Goal: Information Seeking & Learning: Learn about a topic

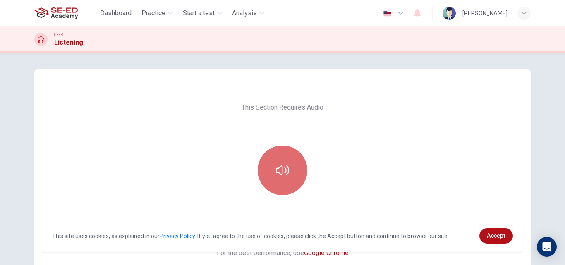
click at [280, 166] on icon "button" at bounding box center [282, 171] width 13 height 10
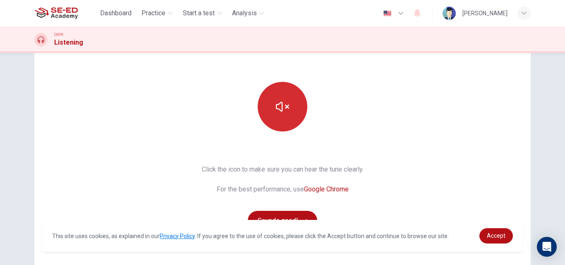
scroll to position [83, 0]
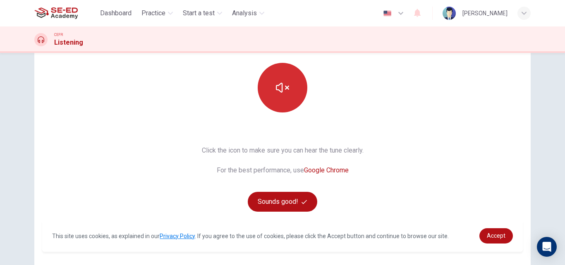
click at [279, 81] on icon "button" at bounding box center [282, 87] width 13 height 13
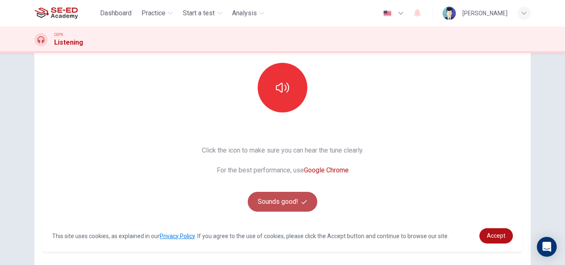
click at [292, 207] on button "Sounds good!" at bounding box center [283, 202] width 70 height 20
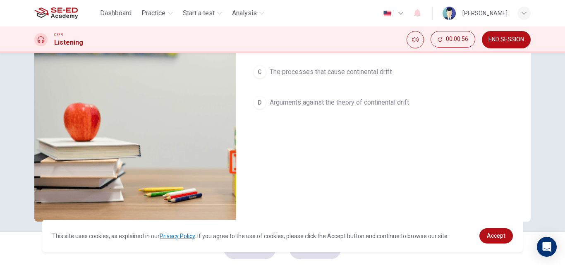
scroll to position [142, 0]
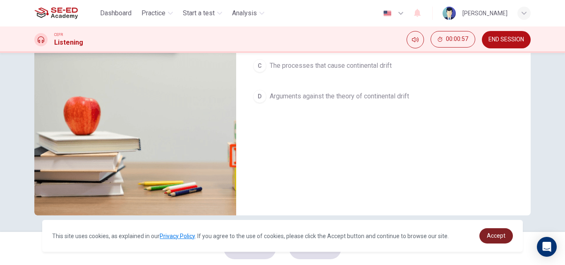
click at [489, 239] on span "Accept" at bounding box center [496, 236] width 19 height 7
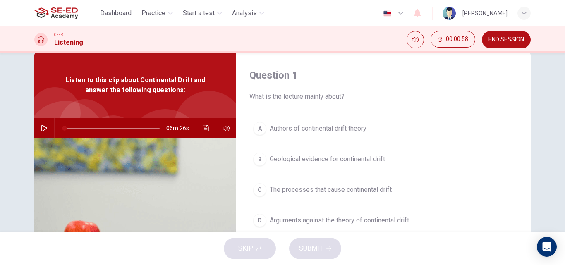
scroll to position [0, 0]
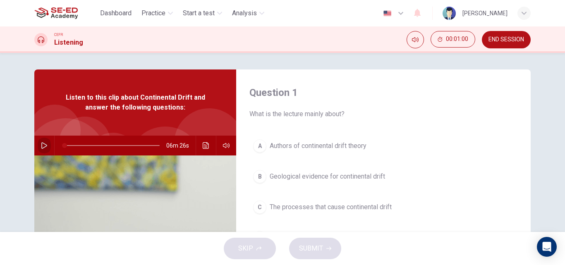
click at [41, 147] on icon "button" at bounding box center [44, 145] width 7 height 7
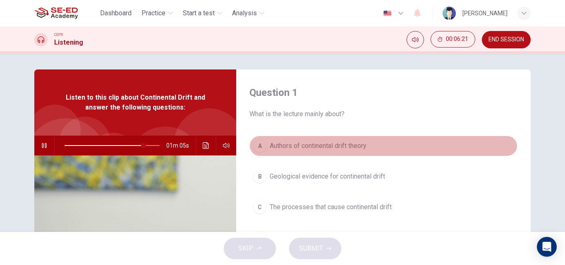
click at [416, 144] on button "A Authors of continental drift theory" at bounding box center [384, 146] width 268 height 21
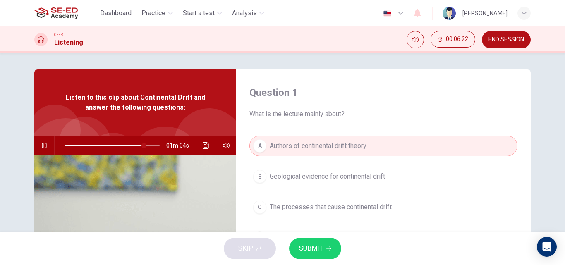
scroll to position [41, 0]
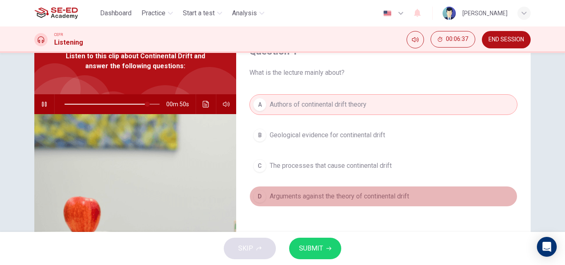
click at [277, 198] on span "Arguments against the theory of continental drift" at bounding box center [339, 197] width 139 height 10
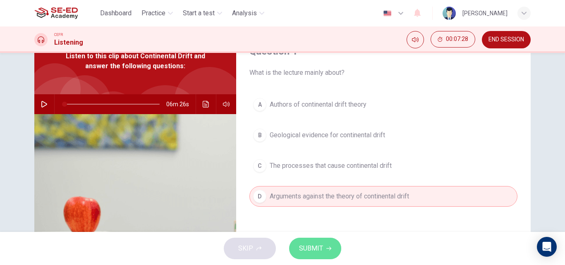
click at [302, 244] on span "SUBMIT" at bounding box center [311, 249] width 24 height 12
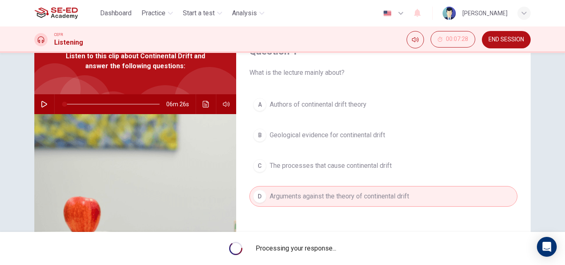
scroll to position [0, 0]
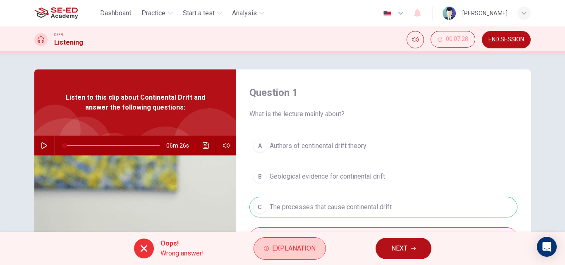
click at [267, 250] on icon "button" at bounding box center [266, 248] width 5 height 5
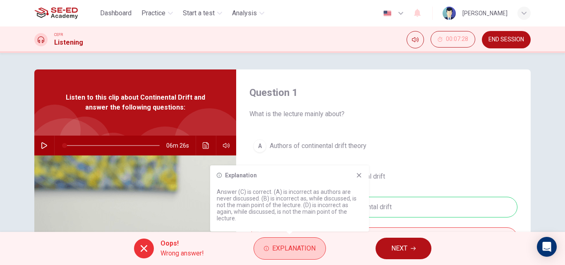
click at [279, 255] on button "Explanation" at bounding box center [290, 249] width 72 height 22
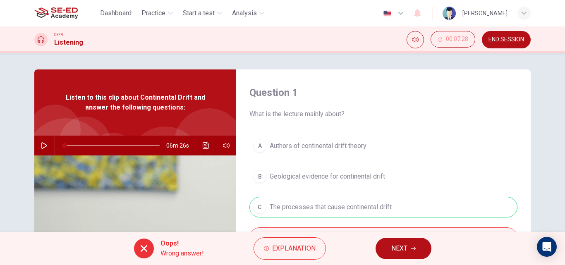
scroll to position [83, 0]
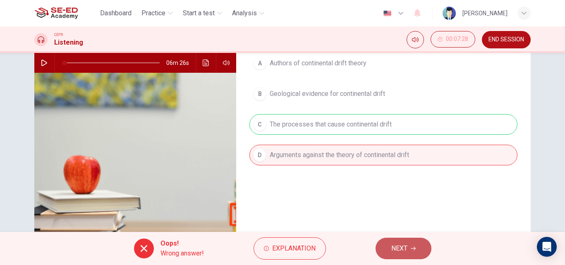
click at [392, 247] on span "NEXT" at bounding box center [400, 249] width 16 height 12
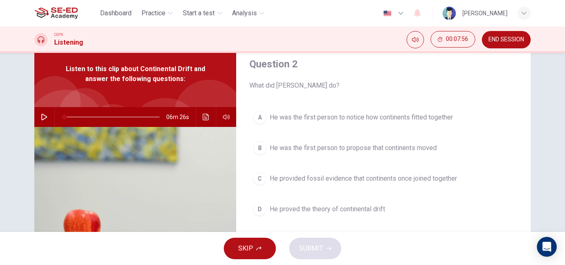
scroll to position [41, 0]
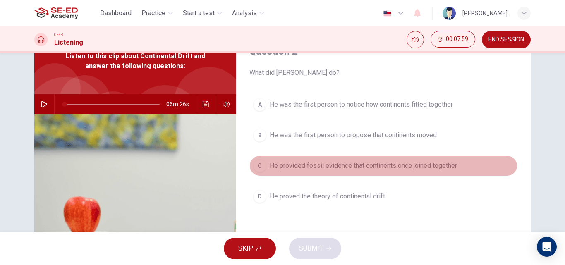
click at [330, 163] on span "He provided fossil evidence that continents once joined together" at bounding box center [364, 166] width 188 height 10
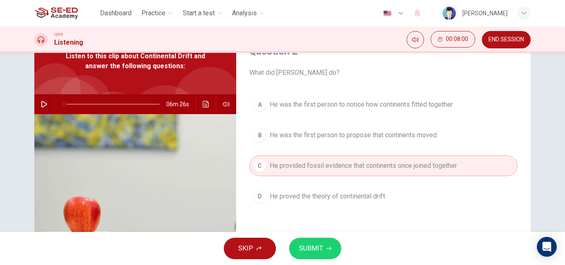
click at [309, 245] on span "SUBMIT" at bounding box center [311, 249] width 24 height 12
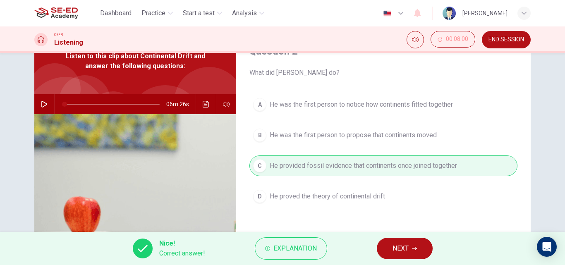
click at [414, 245] on button "NEXT" at bounding box center [405, 249] width 56 height 22
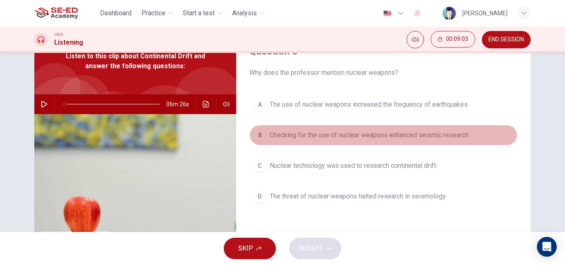
click at [296, 137] on span "Checking for the use of nuclear weapons enhanced seismic research" at bounding box center [369, 135] width 199 height 10
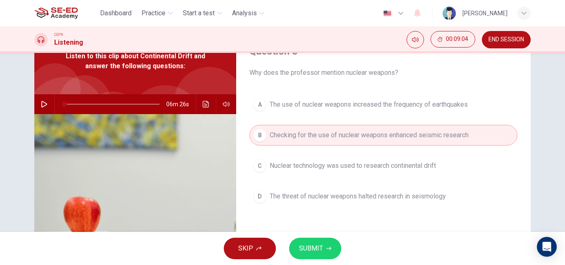
click at [317, 246] on span "SUBMIT" at bounding box center [311, 249] width 24 height 12
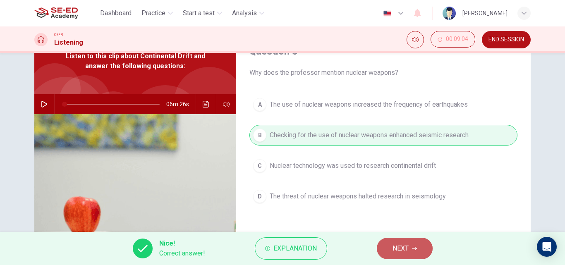
click at [387, 249] on button "NEXT" at bounding box center [405, 249] width 56 height 22
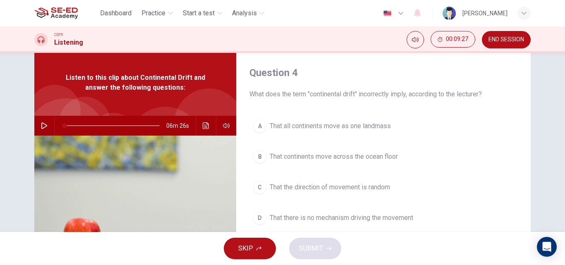
scroll to position [0, 0]
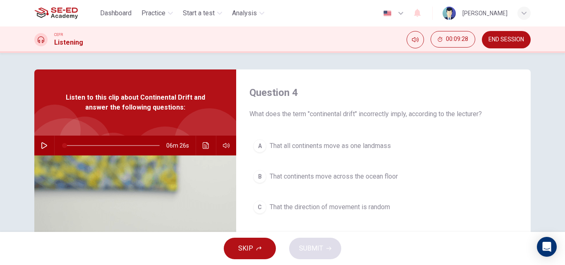
click at [43, 143] on icon "button" at bounding box center [44, 145] width 7 height 7
click at [43, 144] on icon "button" at bounding box center [44, 145] width 5 height 5
drag, startPoint x: 41, startPoint y: 146, endPoint x: 53, endPoint y: 146, distance: 11.6
click at [41, 146] on icon "button" at bounding box center [44, 145] width 7 height 7
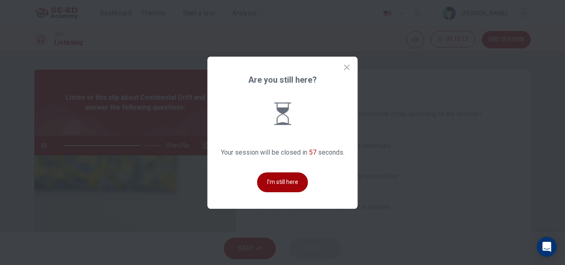
click at [287, 186] on button "I'm still here" at bounding box center [282, 183] width 51 height 20
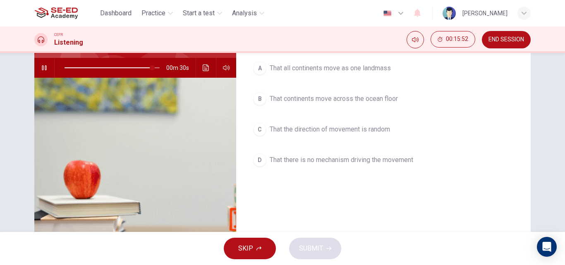
scroll to position [83, 0]
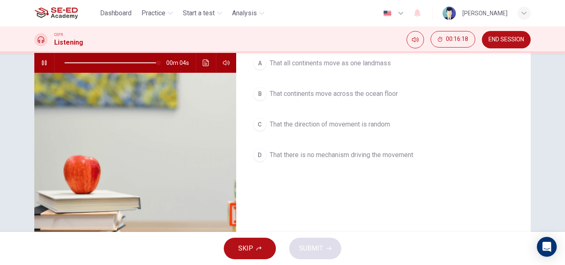
click at [329, 128] on span "That the direction of movement is random" at bounding box center [330, 125] width 120 height 10
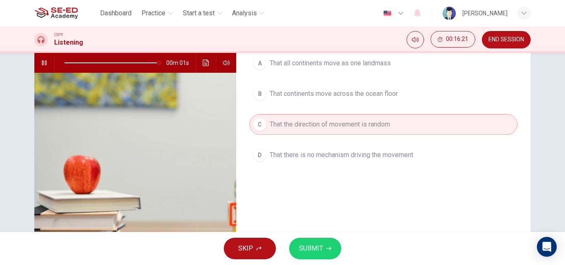
click at [315, 244] on span "SUBMIT" at bounding box center [311, 249] width 24 height 12
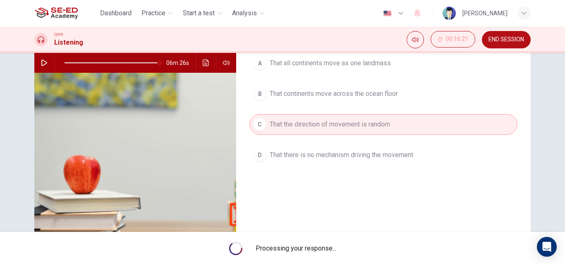
type input "0"
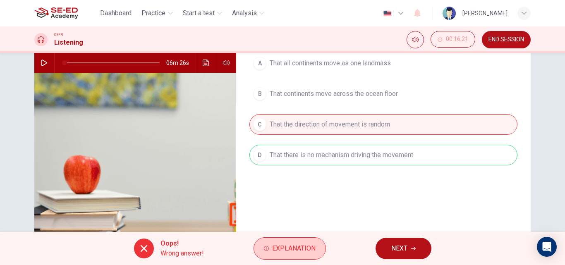
click at [311, 250] on span "Explanation" at bounding box center [293, 249] width 43 height 12
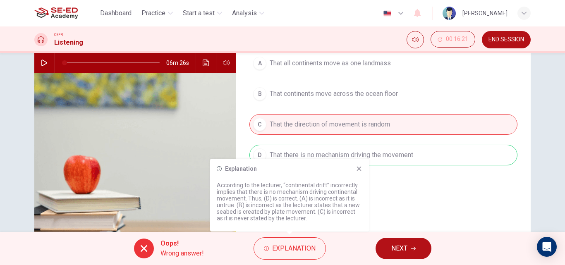
click at [388, 201] on div "Question 4 What does the term "continental drift" incorrectly imply, according …" at bounding box center [383, 131] width 295 height 288
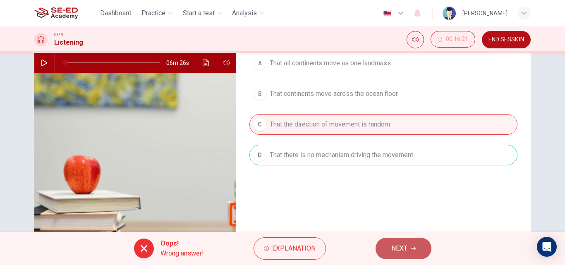
click at [404, 253] on span "NEXT" at bounding box center [400, 249] width 16 height 12
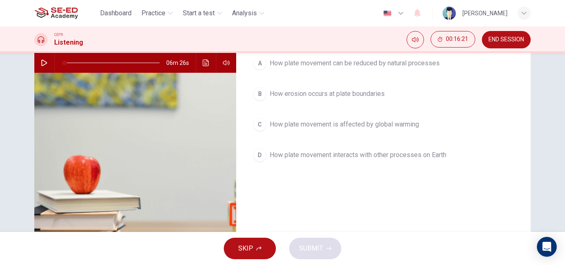
scroll to position [41, 0]
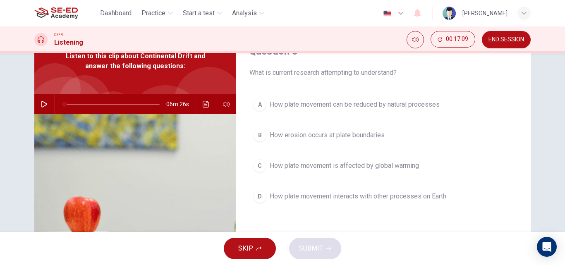
click at [297, 199] on span "How plate movement interacts with other processes on Earth" at bounding box center [358, 197] width 177 height 10
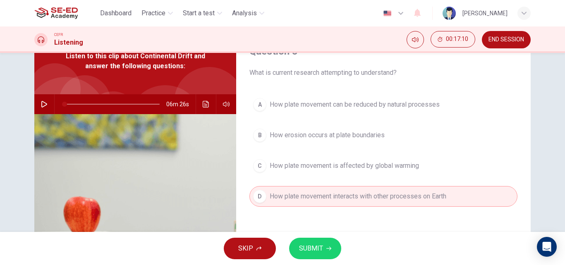
click at [332, 247] on button "SUBMIT" at bounding box center [315, 249] width 52 height 22
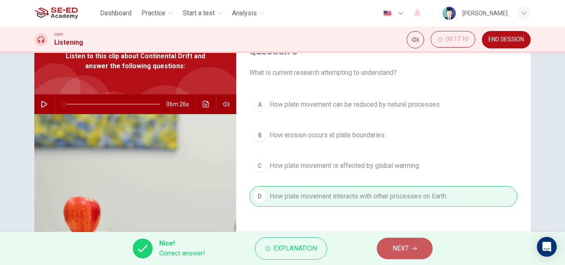
click at [398, 252] on span "NEXT" at bounding box center [401, 249] width 16 height 12
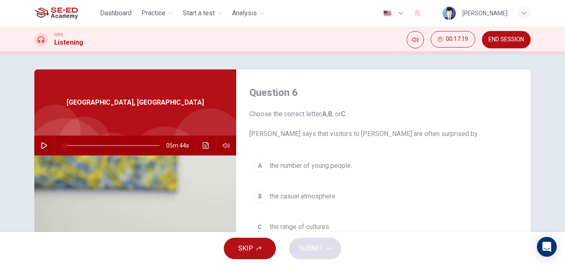
drag, startPoint x: 441, startPoint y: 167, endPoint x: 405, endPoint y: 161, distance: 36.2
click at [441, 167] on button "A the number of young people." at bounding box center [384, 166] width 268 height 21
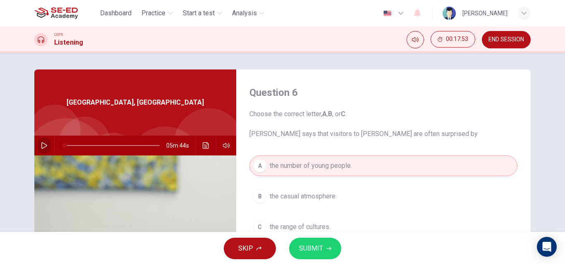
click at [43, 147] on icon "button" at bounding box center [44, 145] width 6 height 7
click at [65, 142] on span at bounding box center [112, 146] width 95 height 12
click at [285, 164] on span "the number of young people." at bounding box center [311, 166] width 82 height 10
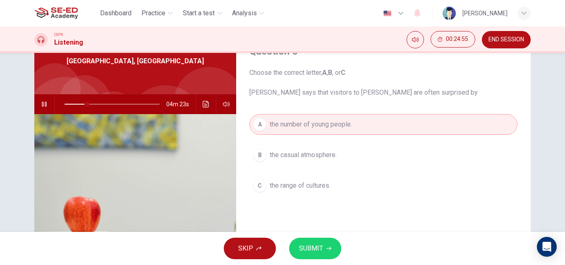
scroll to position [83, 0]
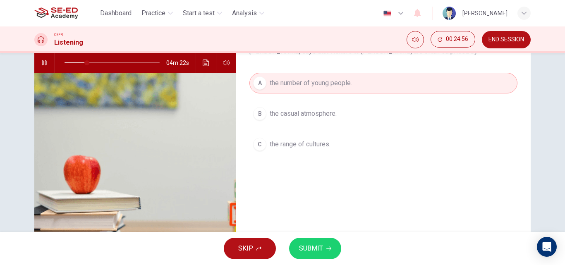
click at [346, 87] on span "the number of young people." at bounding box center [311, 83] width 82 height 10
click at [313, 246] on span "SUBMIT" at bounding box center [311, 249] width 24 height 12
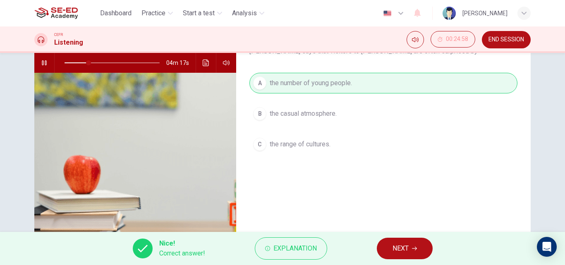
click at [408, 251] on span "NEXT" at bounding box center [401, 249] width 16 height 12
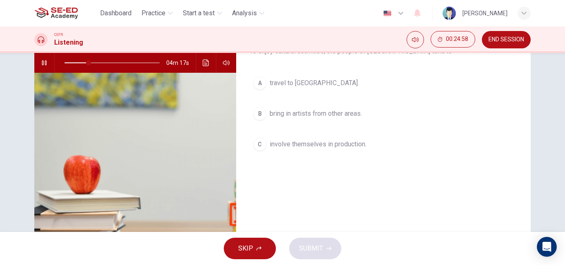
scroll to position [41, 0]
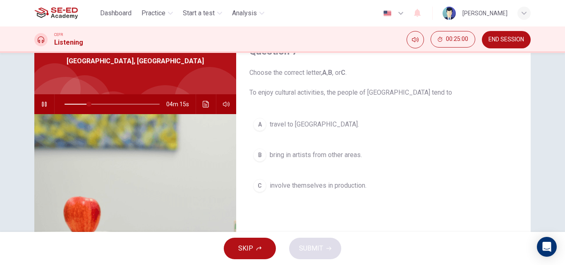
click at [38, 104] on button "button" at bounding box center [44, 104] width 13 height 20
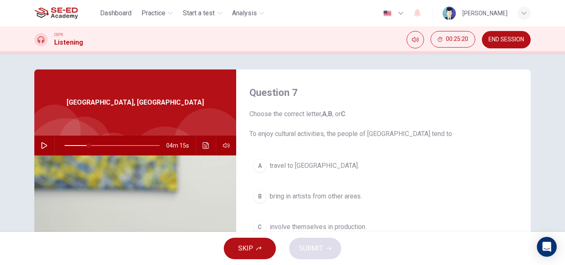
click at [43, 143] on icon "button" at bounding box center [44, 145] width 7 height 7
click at [272, 197] on span "bring in artists from other areas." at bounding box center [316, 197] width 92 height 10
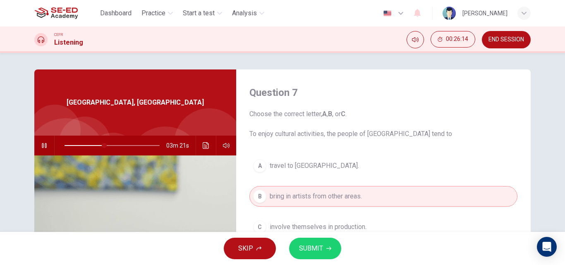
click at [315, 246] on span "SUBMIT" at bounding box center [311, 249] width 24 height 12
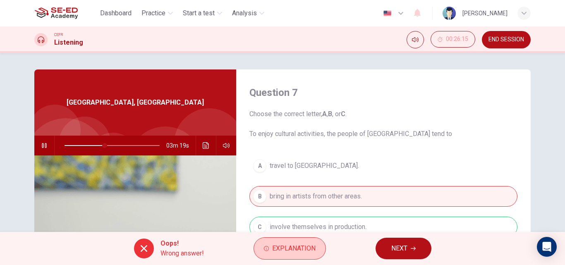
click at [285, 249] on span "Explanation" at bounding box center [293, 249] width 43 height 12
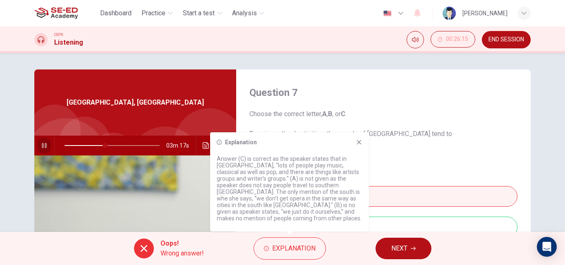
click at [41, 145] on icon "button" at bounding box center [44, 145] width 7 height 7
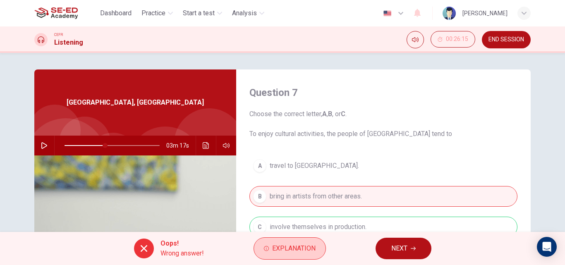
click at [277, 248] on span "Explanation" at bounding box center [293, 249] width 43 height 12
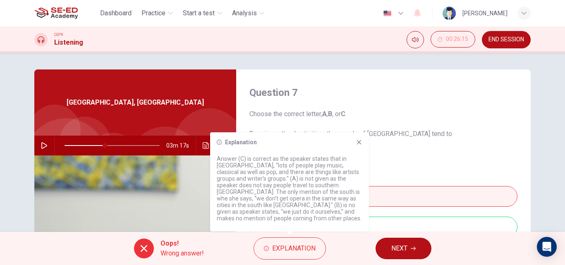
click at [356, 146] on div "Explanation" at bounding box center [290, 142] width 146 height 7
click at [358, 145] on icon at bounding box center [359, 142] width 5 height 5
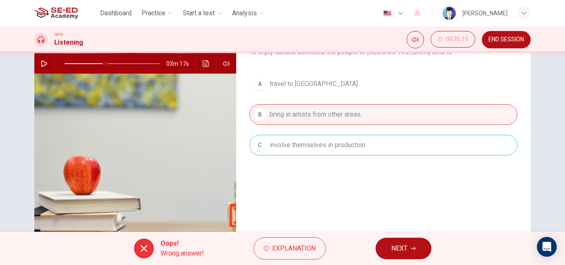
scroll to position [83, 0]
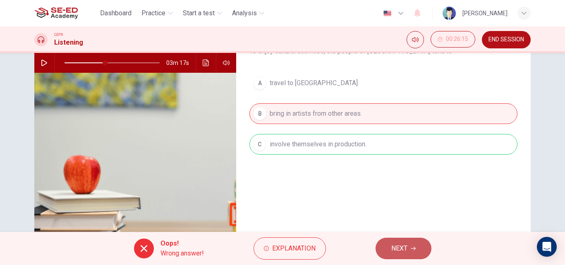
click at [398, 253] on span "NEXT" at bounding box center [400, 249] width 16 height 12
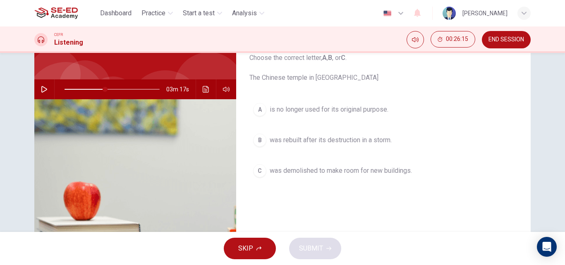
scroll to position [41, 0]
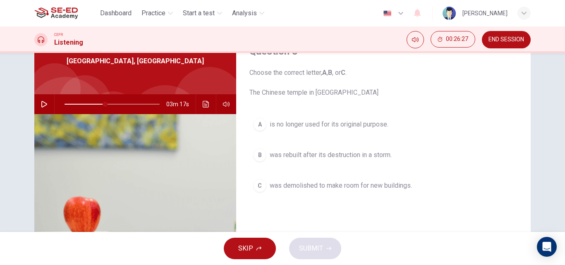
click at [43, 107] on icon "button" at bounding box center [44, 104] width 7 height 7
click at [99, 104] on span at bounding box center [112, 105] width 95 height 12
click at [101, 104] on span at bounding box center [103, 104] width 5 height 5
click at [43, 102] on icon "button" at bounding box center [44, 104] width 7 height 7
click at [273, 156] on span "was rebuilt after its destruction in a storm." at bounding box center [331, 155] width 122 height 10
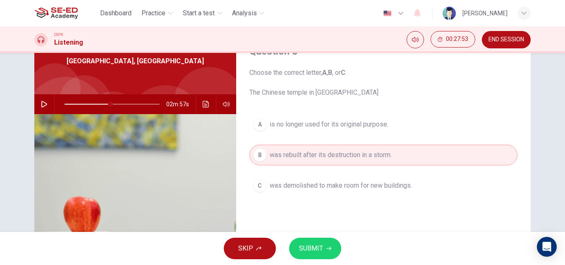
click at [293, 247] on button "SUBMIT" at bounding box center [315, 249] width 52 height 22
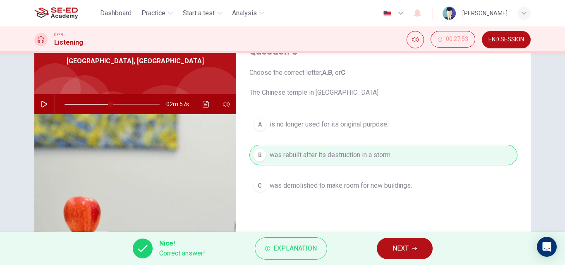
click at [397, 243] on span "NEXT" at bounding box center [401, 249] width 16 height 12
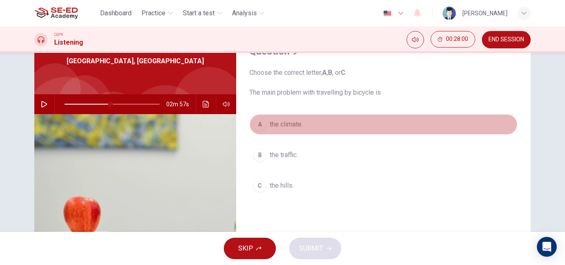
click at [293, 124] on span "the climate." at bounding box center [286, 125] width 33 height 10
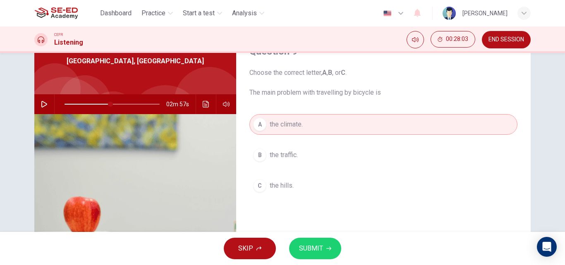
click at [45, 101] on button "button" at bounding box center [44, 104] width 13 height 20
click at [43, 102] on icon "button" at bounding box center [44, 104] width 5 height 5
click at [299, 125] on span "the climate." at bounding box center [286, 125] width 33 height 10
click at [111, 105] on span at bounding box center [113, 104] width 5 height 5
click at [41, 105] on icon "button" at bounding box center [44, 104] width 7 height 7
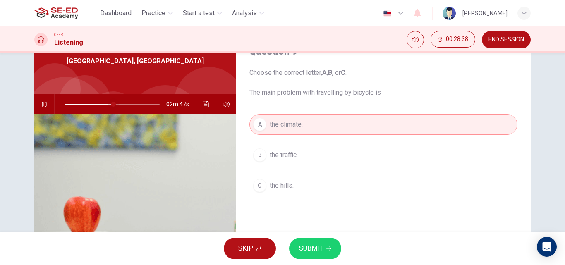
click at [111, 104] on span at bounding box center [113, 104] width 5 height 5
click at [41, 102] on icon "button" at bounding box center [44, 104] width 7 height 7
click at [295, 127] on span "the climate." at bounding box center [286, 125] width 33 height 10
click at [328, 254] on button "SUBMIT" at bounding box center [315, 249] width 52 height 22
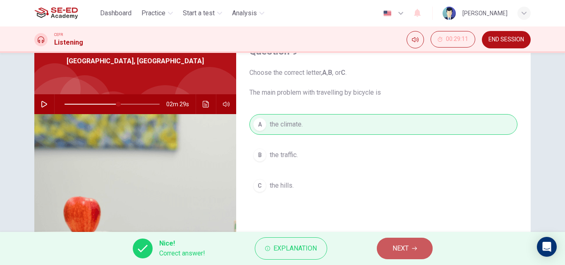
click at [393, 246] on span "NEXT" at bounding box center [401, 249] width 16 height 12
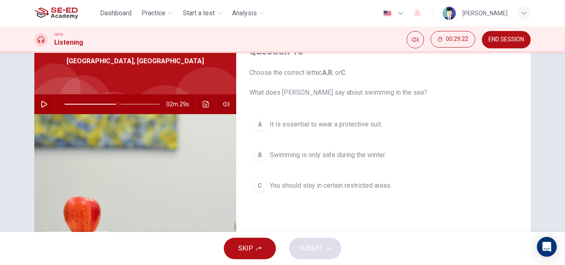
click at [43, 105] on icon "button" at bounding box center [44, 104] width 7 height 7
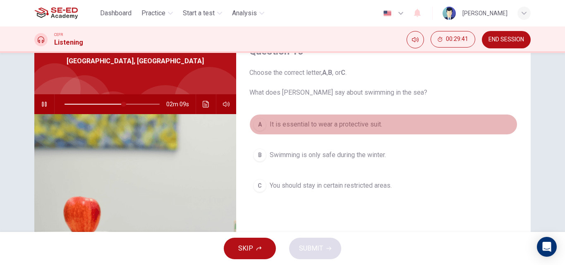
click at [277, 130] on button "A It is essential to wear a protective suit." at bounding box center [384, 124] width 268 height 21
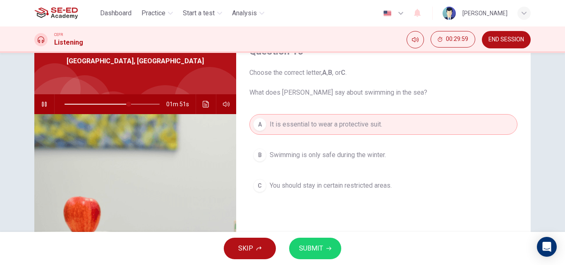
click at [35, 103] on div "01m 51s" at bounding box center [135, 104] width 202 height 20
click at [316, 251] on span "SUBMIT" at bounding box center [311, 249] width 24 height 12
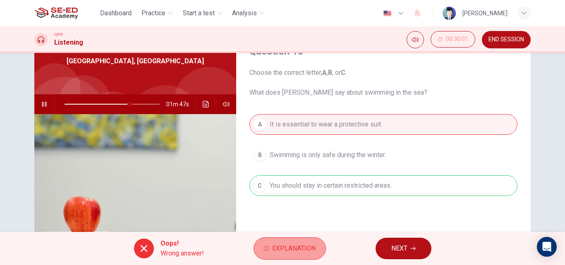
click at [301, 247] on span "Explanation" at bounding box center [293, 249] width 43 height 12
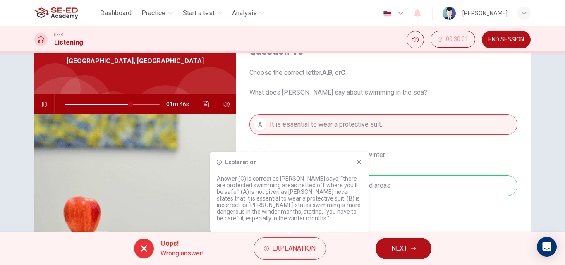
click at [46, 104] on button "button" at bounding box center [44, 104] width 13 height 20
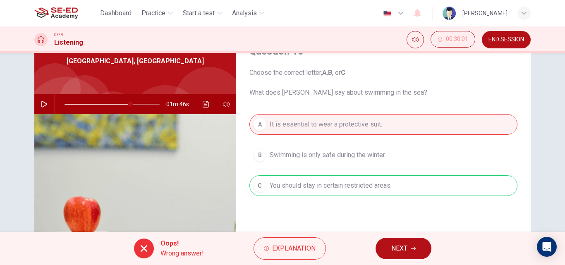
click at [407, 251] on span "NEXT" at bounding box center [400, 249] width 16 height 12
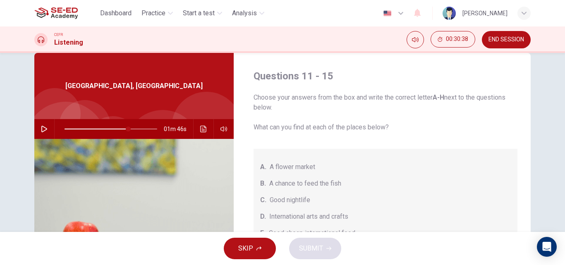
scroll to position [0, 0]
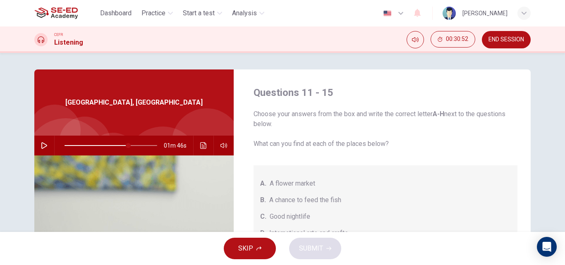
click at [43, 143] on icon "button" at bounding box center [44, 145] width 7 height 7
click at [139, 147] on span at bounding box center [141, 145] width 5 height 5
click at [44, 150] on button "button" at bounding box center [44, 146] width 13 height 20
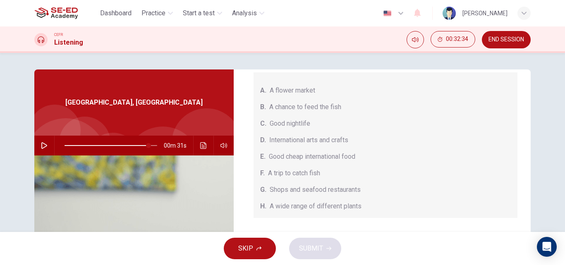
scroll to position [124, 0]
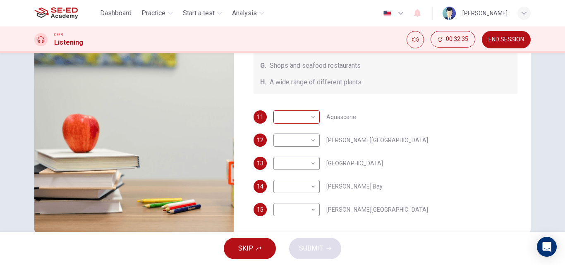
click at [308, 117] on body "This site uses cookies, as explained in our Privacy Policy . If you agree to th…" at bounding box center [282, 132] width 565 height 265
click at [289, 142] on li "B" at bounding box center [295, 143] width 46 height 13
type input "91"
type input "B"
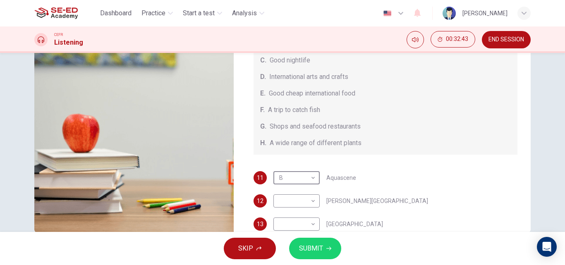
scroll to position [10, 0]
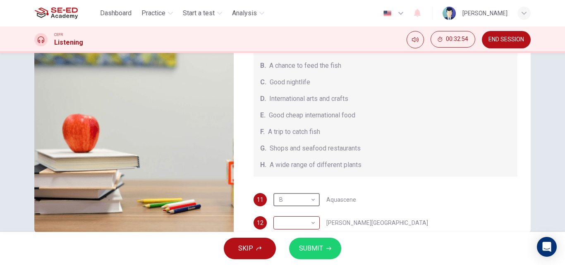
click at [293, 224] on body "This site uses cookies, as explained in our Privacy Policy . If you agree to th…" at bounding box center [282, 132] width 565 height 265
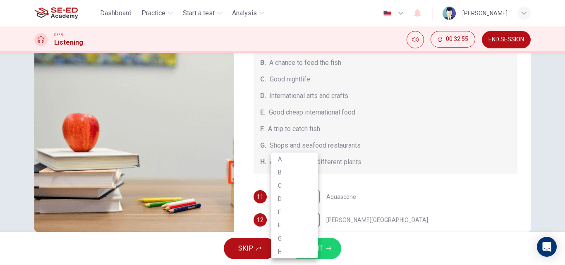
click at [279, 199] on li "D" at bounding box center [295, 198] width 46 height 13
type input "91"
type input "D"
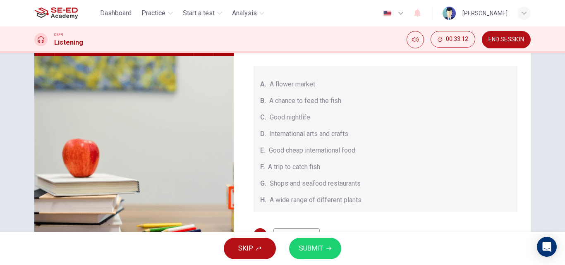
scroll to position [59, 0]
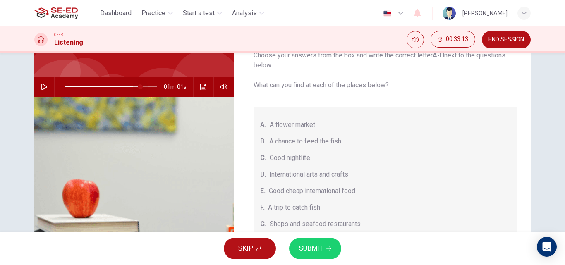
click at [139, 86] on span at bounding box center [140, 86] width 5 height 5
click at [38, 90] on button "button" at bounding box center [44, 87] width 13 height 20
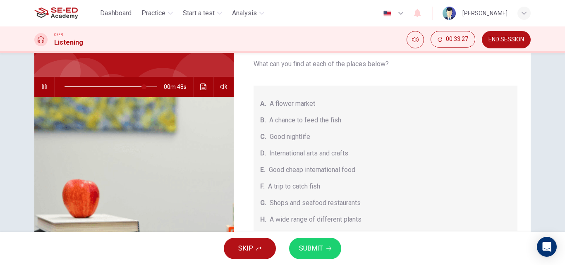
scroll to position [41, 0]
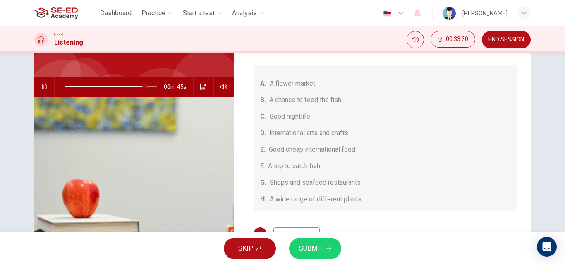
click at [43, 87] on icon "button" at bounding box center [44, 87] width 7 height 7
click at [140, 84] on span at bounding box center [141, 86] width 5 height 5
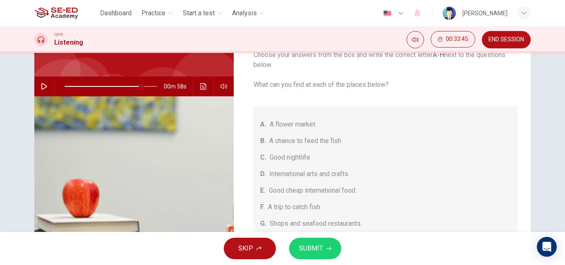
scroll to position [59, 0]
click at [42, 87] on icon "button" at bounding box center [44, 87] width 7 height 7
click at [43, 87] on icon "button" at bounding box center [44, 86] width 5 height 5
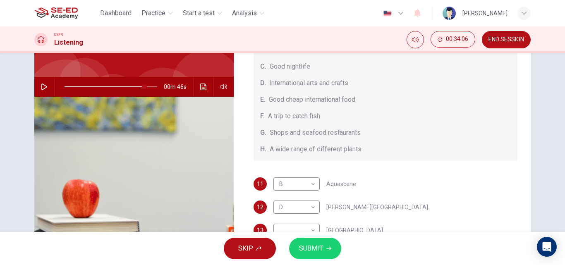
scroll to position [93, 0]
click at [307, 226] on body "This site uses cookies, as explained in our Privacy Policy . If you agree to th…" at bounding box center [282, 132] width 565 height 265
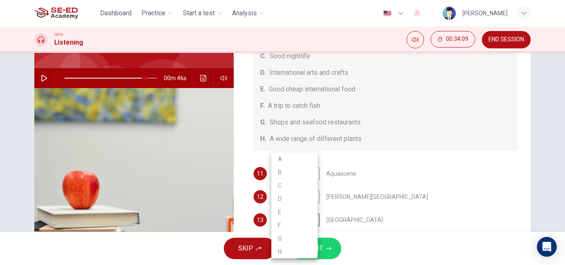
click at [281, 238] on li "G" at bounding box center [295, 238] width 46 height 13
type input "86"
type input "G"
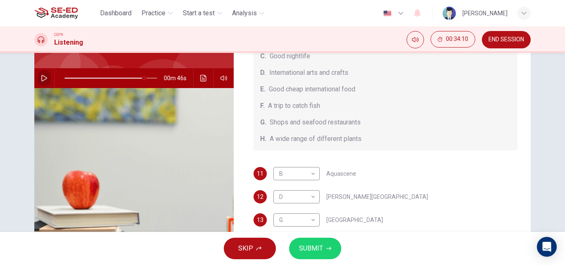
click at [45, 75] on button "button" at bounding box center [44, 78] width 13 height 20
click at [43, 76] on icon "button" at bounding box center [44, 78] width 7 height 7
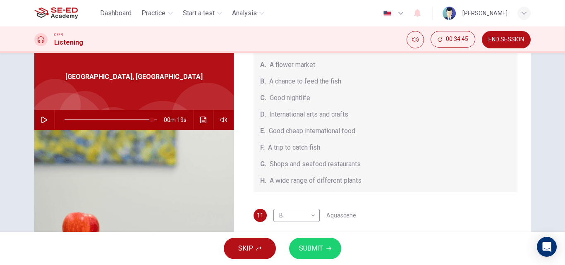
scroll to position [17, 0]
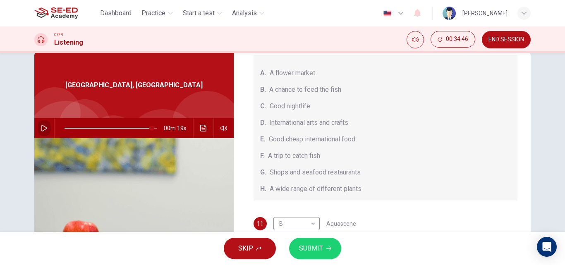
click at [38, 126] on button "button" at bounding box center [44, 128] width 13 height 20
click at [41, 125] on icon "button" at bounding box center [44, 128] width 7 height 7
click at [41, 126] on icon "button" at bounding box center [44, 128] width 7 height 7
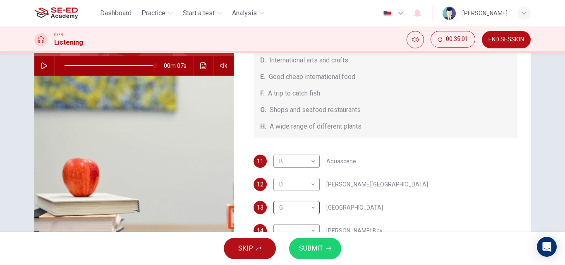
scroll to position [142, 0]
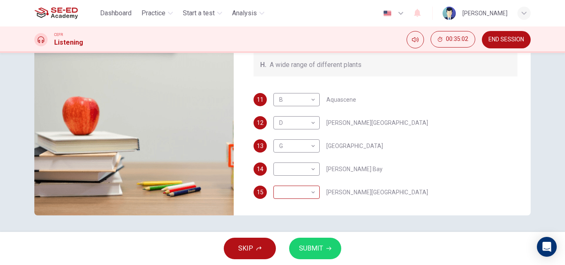
click at [304, 190] on body "This site uses cookies, as explained in our Privacy Policy . If you agree to th…" at bounding box center [282, 132] width 565 height 265
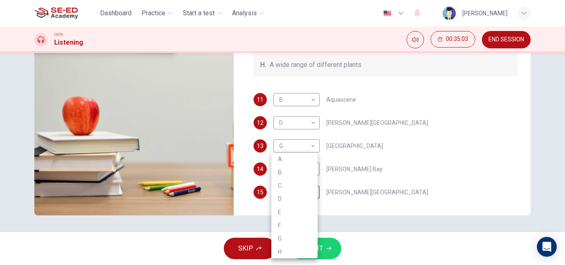
click at [283, 188] on li "C" at bounding box center [295, 185] width 46 height 13
type input "98"
type input "C"
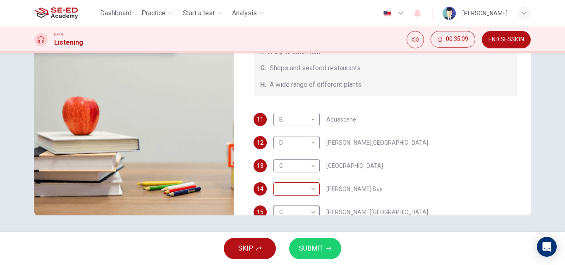
scroll to position [93, 0]
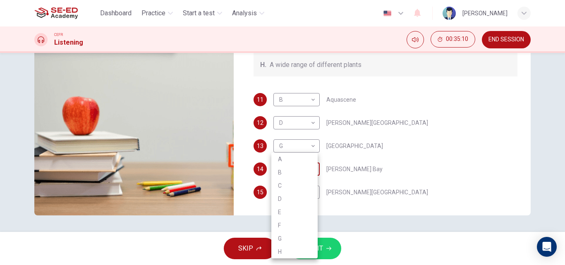
click at [303, 170] on body "This site uses cookies, as explained in our Privacy Policy . If you agree to th…" at bounding box center [282, 132] width 565 height 265
click at [286, 250] on li "H" at bounding box center [295, 251] width 46 height 13
type input "98"
type input "H"
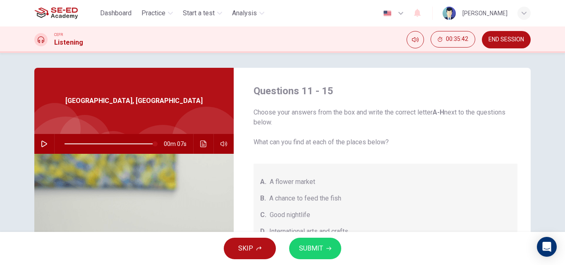
scroll to position [0, 0]
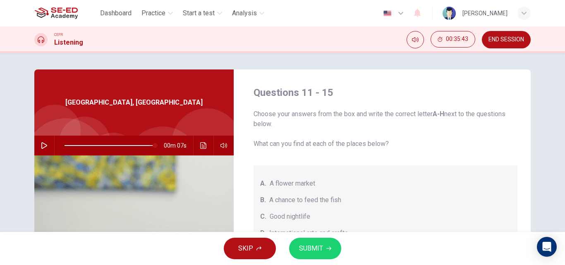
click at [132, 142] on span at bounding box center [111, 146] width 93 height 12
click at [38, 145] on button "button" at bounding box center [44, 146] width 13 height 20
click at [128, 145] on span at bounding box center [130, 145] width 5 height 5
click at [125, 145] on span at bounding box center [126, 145] width 5 height 5
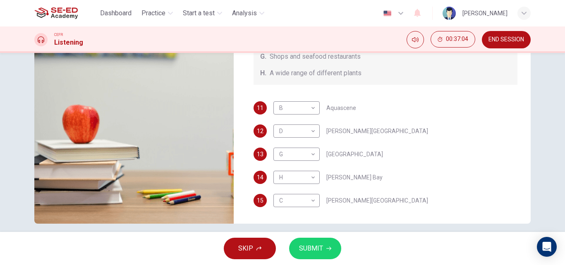
scroll to position [142, 0]
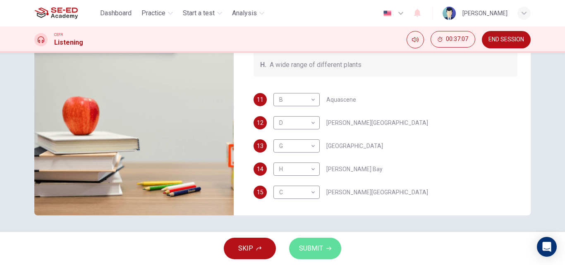
click at [316, 244] on span "SUBMIT" at bounding box center [311, 249] width 24 height 12
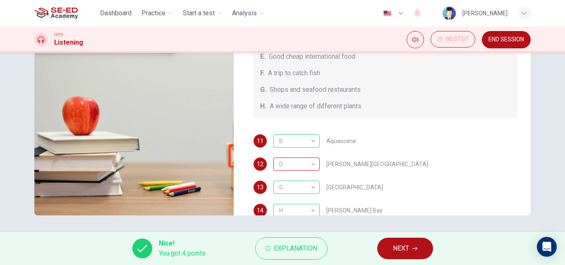
scroll to position [93, 0]
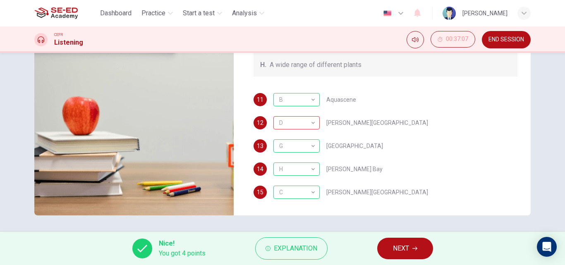
type input "94"
click at [409, 254] on span "NEXT" at bounding box center [401, 249] width 16 height 12
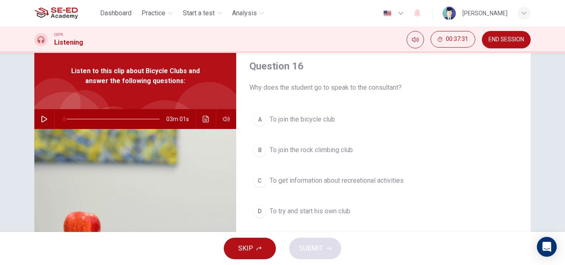
scroll to position [41, 0]
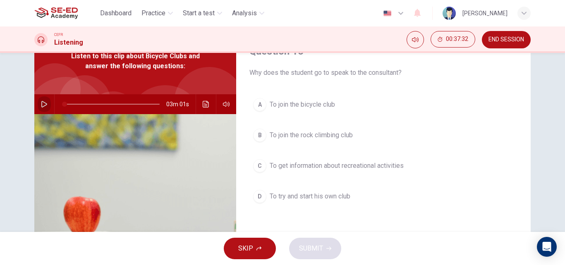
click at [48, 106] on button "button" at bounding box center [44, 104] width 13 height 20
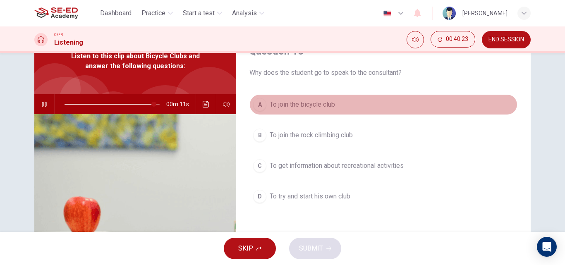
click at [289, 103] on span "To join the bicycle club" at bounding box center [302, 105] width 65 height 10
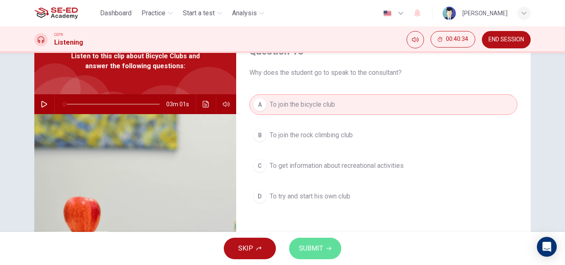
click at [319, 244] on span "SUBMIT" at bounding box center [311, 249] width 24 height 12
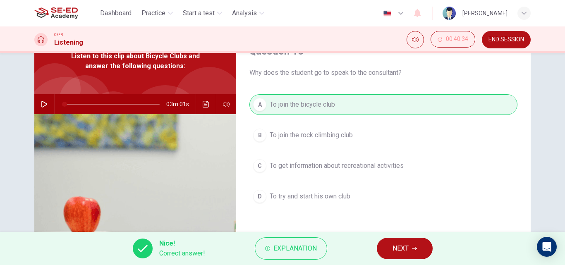
click at [406, 246] on span "NEXT" at bounding box center [401, 249] width 16 height 12
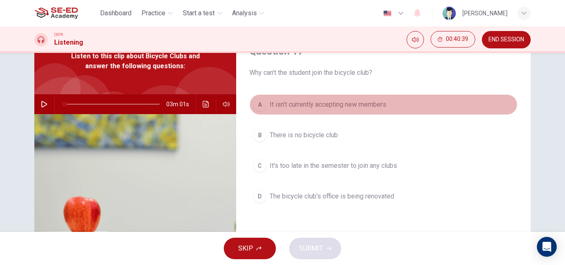
click at [436, 110] on button "A It isn't currently accepting new members" at bounding box center [384, 104] width 268 height 21
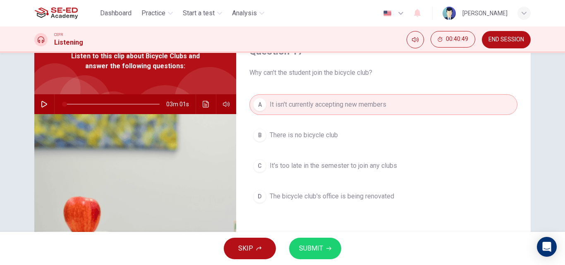
click at [43, 107] on icon "button" at bounding box center [44, 104] width 7 height 7
click at [71, 105] on span at bounding box center [73, 104] width 5 height 5
click at [72, 103] on span at bounding box center [74, 104] width 5 height 5
click at [71, 106] on span at bounding box center [73, 104] width 5 height 5
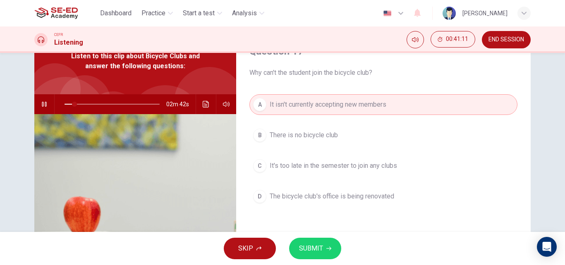
click at [345, 197] on span "The bicycle club's office is being renovated" at bounding box center [332, 197] width 125 height 10
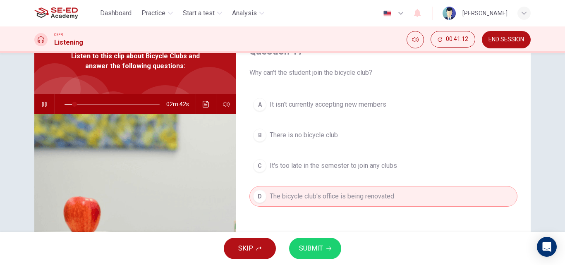
click at [322, 252] on span "SUBMIT" at bounding box center [311, 249] width 24 height 12
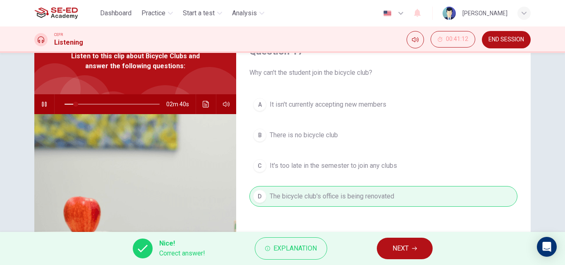
click at [41, 104] on icon "button" at bounding box center [44, 104] width 7 height 7
click at [394, 239] on button "NEXT" at bounding box center [405, 249] width 56 height 22
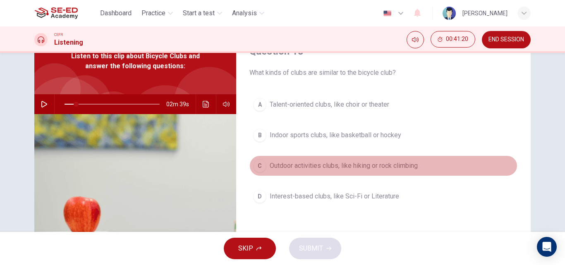
click at [322, 166] on span "Outdoor activities clubs, like hiking or rock climbing" at bounding box center [344, 166] width 148 height 10
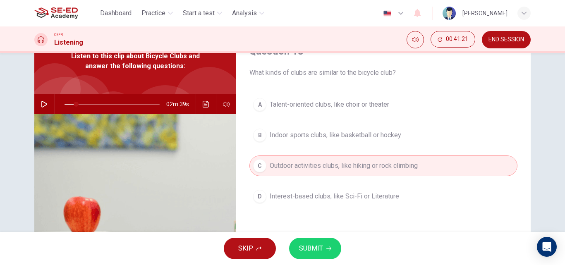
click at [327, 251] on button "SUBMIT" at bounding box center [315, 249] width 52 height 22
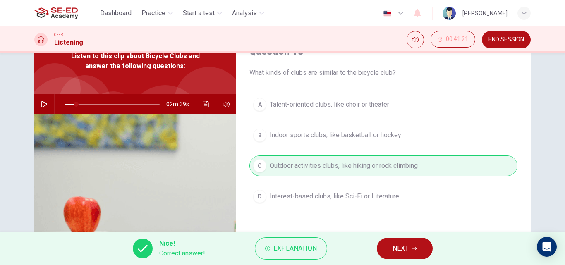
click at [407, 242] on button "NEXT" at bounding box center [405, 249] width 56 height 22
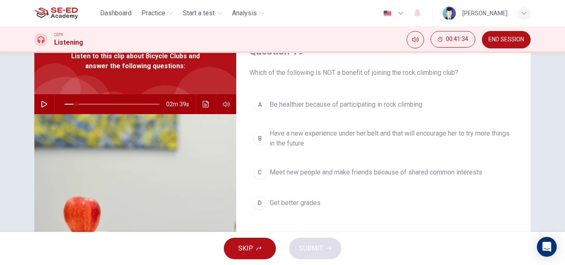
click at [286, 176] on span "Meet new people and make friends because of shared common interests" at bounding box center [376, 173] width 213 height 10
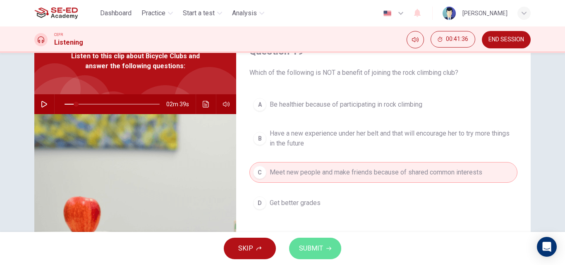
click at [314, 245] on span "SUBMIT" at bounding box center [311, 249] width 24 height 12
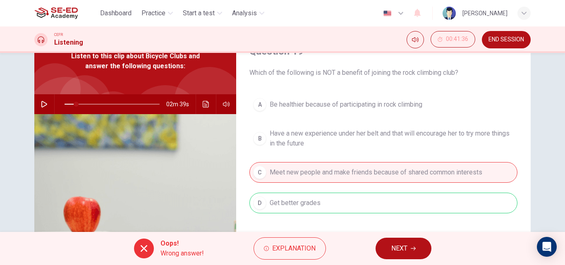
click at [325, 203] on div "A Be healthier because of participating in rock climbing B Have a new experienc…" at bounding box center [384, 162] width 268 height 136
click at [331, 74] on span "Which of the following is NOT a benefit of joining the rock climbing club?" at bounding box center [384, 73] width 268 height 10
click at [398, 262] on div "Oops! Wrong answer! Explanation NEXT" at bounding box center [282, 248] width 565 height 33
click at [389, 247] on button "NEXT" at bounding box center [404, 249] width 56 height 22
type input "12"
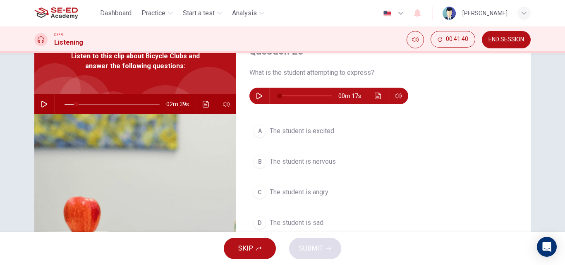
click at [258, 96] on icon "button" at bounding box center [259, 96] width 7 height 7
type input "95"
click at [330, 163] on span "The student is nervous" at bounding box center [303, 162] width 66 height 10
type input "12"
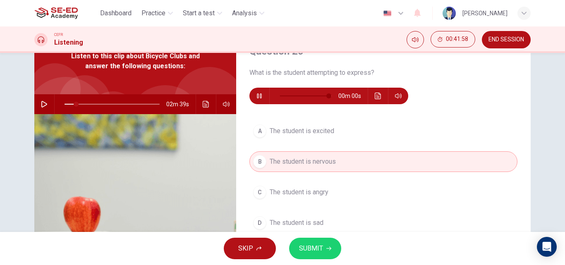
type input "0"
click at [319, 249] on span "SUBMIT" at bounding box center [311, 249] width 24 height 12
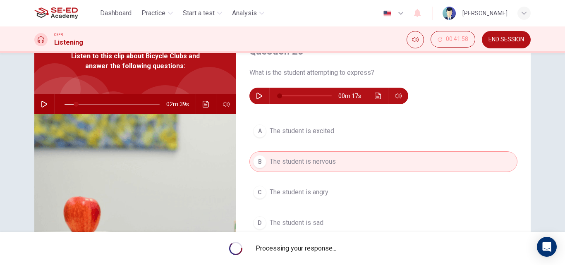
type input "12"
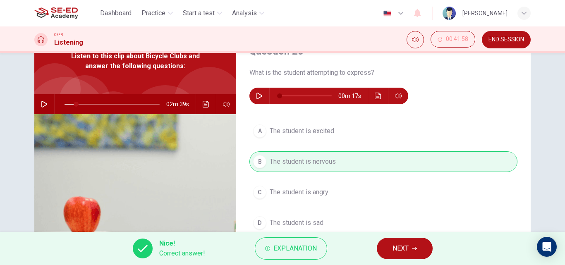
click at [390, 249] on button "NEXT" at bounding box center [405, 249] width 56 height 22
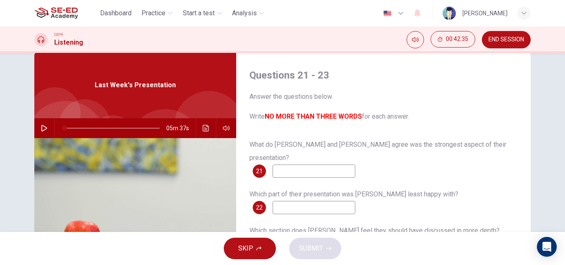
scroll to position [59, 0]
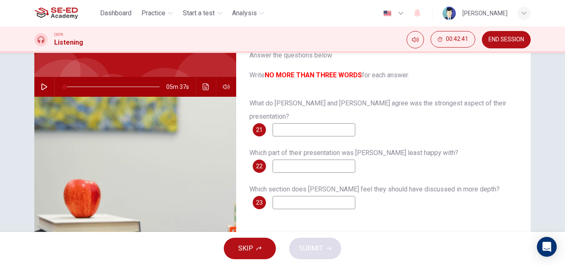
drag, startPoint x: 392, startPoint y: 180, endPoint x: 429, endPoint y: 185, distance: 37.9
click at [429, 185] on div "Which section does [PERSON_NAME] feel they should have discussed in more depth?…" at bounding box center [384, 196] width 268 height 26
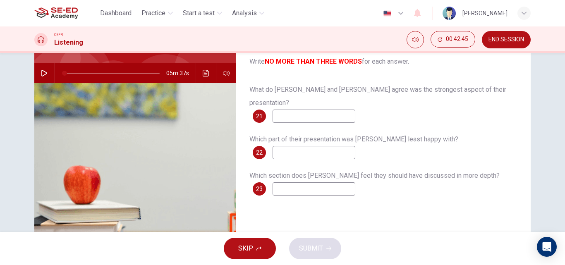
scroll to position [17, 0]
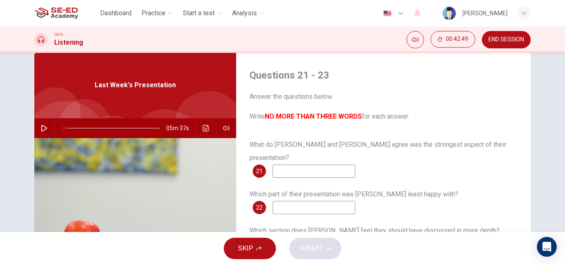
click at [41, 131] on icon "button" at bounding box center [44, 128] width 6 height 7
click at [89, 128] on span at bounding box center [91, 128] width 5 height 5
click at [84, 126] on span at bounding box center [86, 128] width 5 height 5
click at [75, 126] on span at bounding box center [77, 128] width 5 height 5
click at [299, 165] on input at bounding box center [314, 171] width 83 height 13
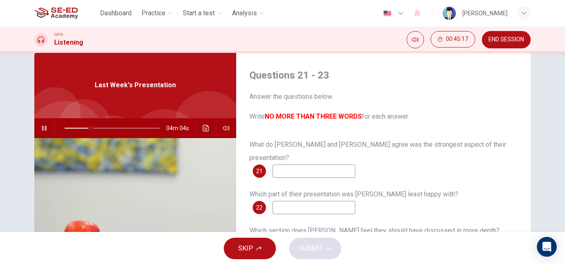
click at [42, 130] on icon "button" at bounding box center [44, 128] width 5 height 5
type input "27"
click at [312, 165] on input at bounding box center [314, 171] width 83 height 13
type input "techniques"
type input "27"
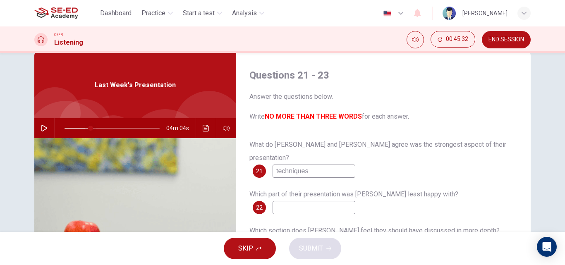
type input "techniques"
click at [88, 130] on span at bounding box center [90, 128] width 5 height 5
click at [91, 120] on div at bounding box center [111, 128] width 112 height 20
drag, startPoint x: 43, startPoint y: 126, endPoint x: 53, endPoint y: 130, distance: 10.8
click at [43, 127] on icon "button" at bounding box center [44, 128] width 7 height 7
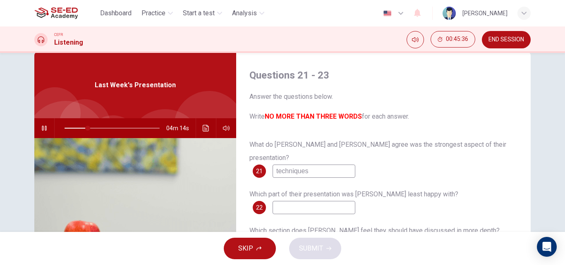
click at [315, 165] on input "techniques" at bounding box center [314, 171] width 83 height 13
type input "25"
type input "technique"
type input "26"
type input "technique"
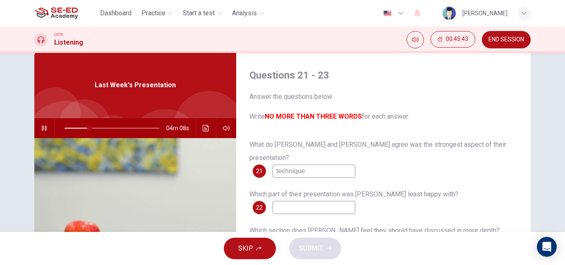
click at [387, 163] on div "What do [PERSON_NAME] and [PERSON_NAME] agree was the strongest aspect of their…" at bounding box center [384, 158] width 268 height 40
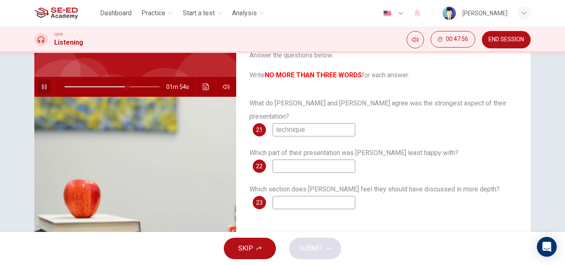
click at [38, 90] on button "button" at bounding box center [44, 87] width 13 height 20
click at [76, 84] on span at bounding box center [112, 87] width 95 height 12
click at [323, 160] on input at bounding box center [314, 166] width 83 height 13
click at [44, 87] on icon "button" at bounding box center [44, 86] width 5 height 5
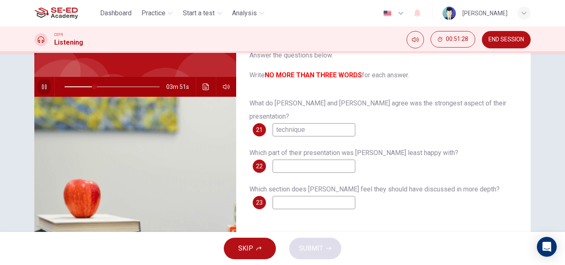
type input "31"
click at [290, 160] on input at bounding box center [314, 166] width 83 height 13
type input "introduction"
type input "31"
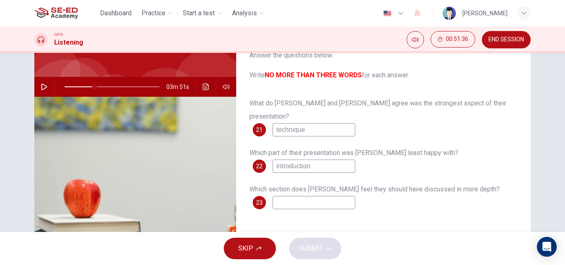
type input "introduction"
click at [43, 86] on icon "button" at bounding box center [44, 87] width 6 height 7
click at [322, 196] on input at bounding box center [314, 202] width 83 height 13
type input "49"
type input "s"
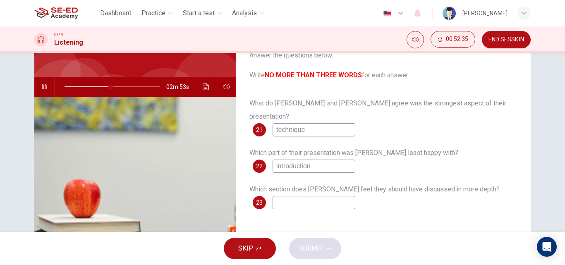
type input "49"
type input "so"
type input "49"
type input "sol"
type input "49"
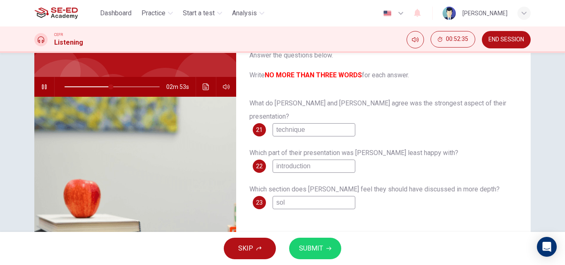
type input "solo"
type input "49"
type input "[PERSON_NAME]"
type input "49"
type input "soloti"
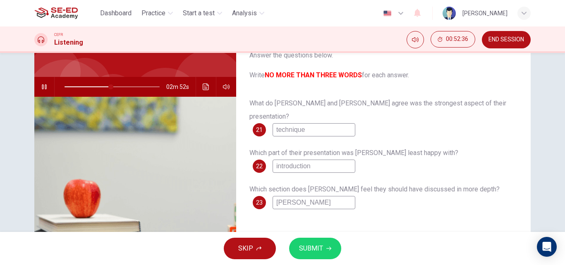
type input "49"
type input "solotio"
type input "49"
type input "solotion"
type input "50"
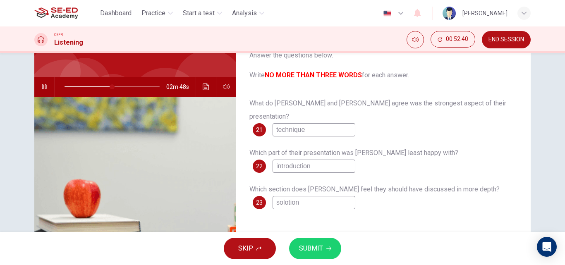
click at [286, 196] on input "solotion" at bounding box center [314, 202] width 83 height 13
type input "soltion"
type input "51"
type input "solution"
type input "51"
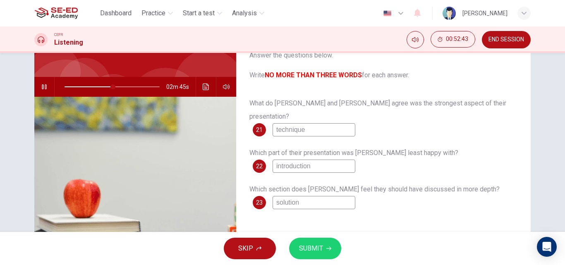
type input "solution"
click at [310, 245] on span "SUBMIT" at bounding box center [311, 249] width 24 height 12
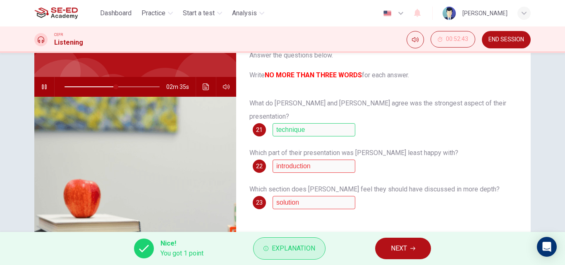
click at [269, 246] on button "Explanation" at bounding box center [289, 249] width 72 height 22
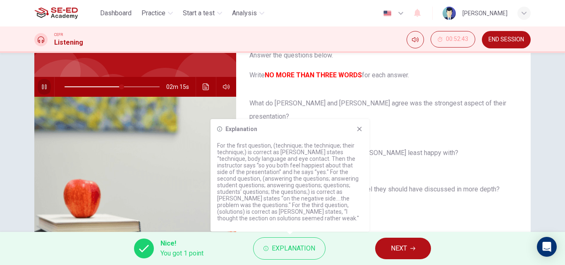
drag, startPoint x: 41, startPoint y: 89, endPoint x: 70, endPoint y: 90, distance: 28.6
click at [41, 88] on icon "button" at bounding box center [44, 87] width 7 height 7
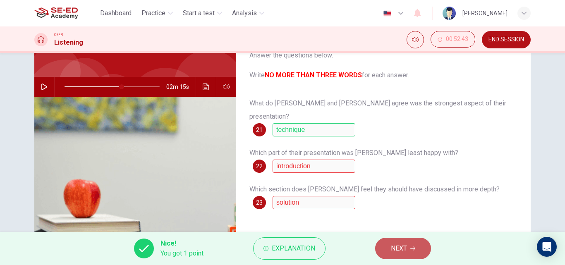
click at [407, 244] on span "NEXT" at bounding box center [399, 249] width 16 height 12
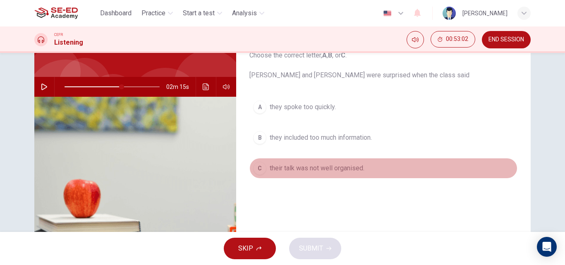
click at [284, 167] on span "their talk was not well organised." at bounding box center [317, 169] width 95 height 10
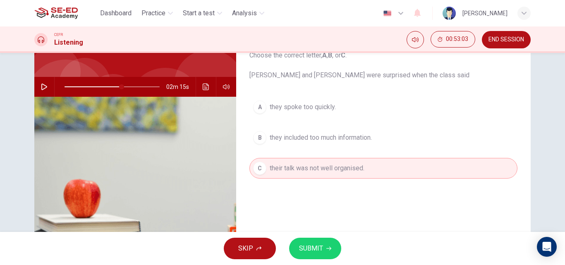
click at [319, 246] on span "SUBMIT" at bounding box center [311, 249] width 24 height 12
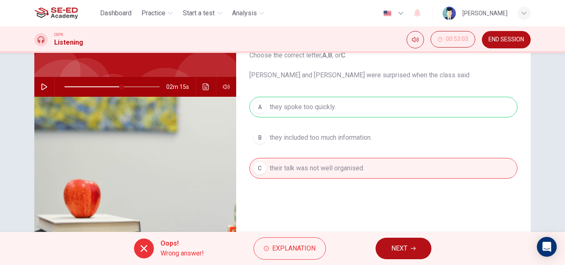
click at [370, 214] on div "Question 24 Choose the correct letter, A , B , or [PERSON_NAME] and [PERSON_NAM…" at bounding box center [383, 155] width 295 height 288
click at [413, 250] on icon "button" at bounding box center [413, 248] width 5 height 5
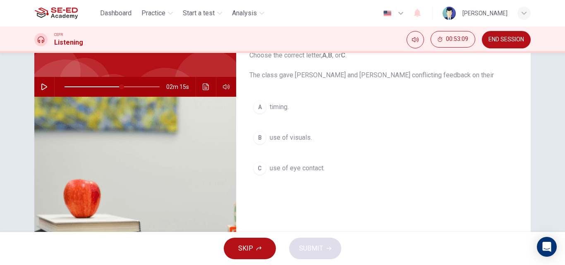
click at [43, 87] on icon "button" at bounding box center [44, 87] width 7 height 7
click at [279, 175] on button "C use of eye contact." at bounding box center [384, 168] width 268 height 21
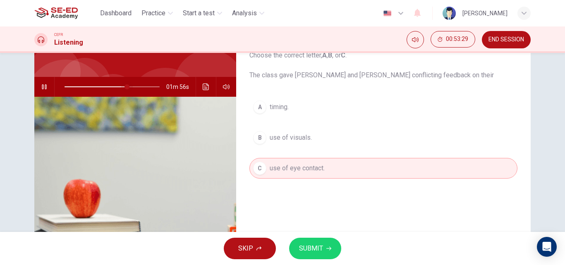
click at [125, 87] on span at bounding box center [127, 86] width 5 height 5
click at [277, 112] on span "timing." at bounding box center [279, 107] width 19 height 10
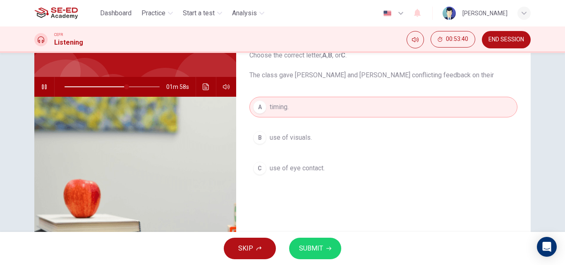
click at [329, 243] on button "SUBMIT" at bounding box center [315, 249] width 52 height 22
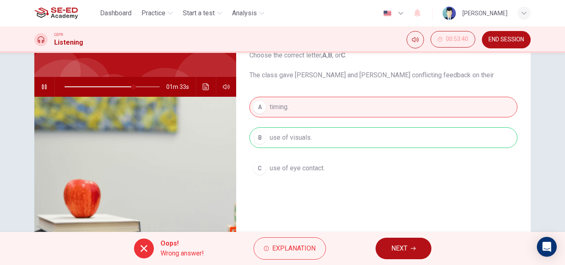
click at [387, 252] on button "NEXT" at bounding box center [404, 249] width 56 height 22
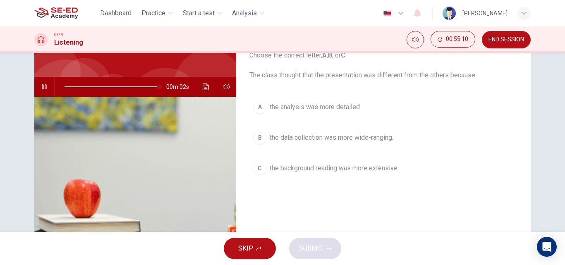
click at [145, 85] on span at bounding box center [112, 87] width 95 height 12
click at [135, 88] on span at bounding box center [112, 87] width 95 height 12
click at [124, 88] on span at bounding box center [112, 87] width 95 height 12
click at [290, 139] on span "the data collection was more wide-ranging." at bounding box center [332, 138] width 124 height 10
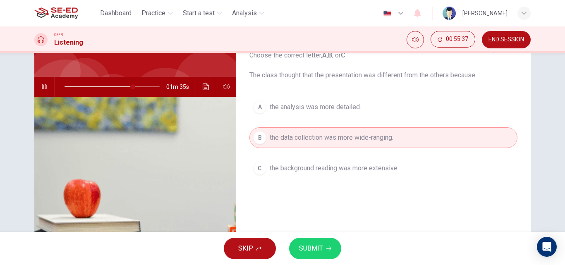
click at [322, 249] on span "SUBMIT" at bounding box center [311, 249] width 24 height 12
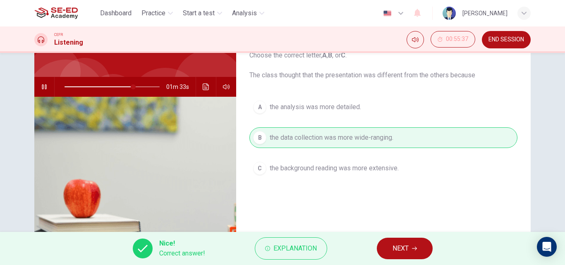
click at [393, 248] on span "NEXT" at bounding box center [401, 249] width 16 height 12
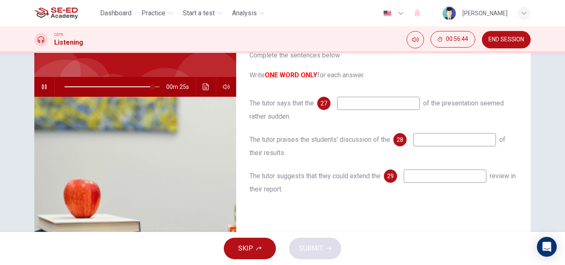
click at [43, 84] on icon "button" at bounding box center [44, 87] width 7 height 7
click at [147, 87] on span at bounding box center [148, 86] width 5 height 5
click at [443, 141] on input at bounding box center [455, 139] width 83 height 13
click at [42, 85] on icon "button" at bounding box center [44, 86] width 5 height 5
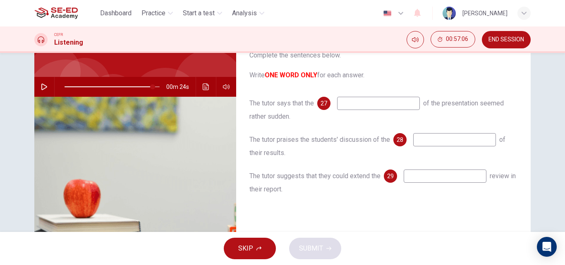
click at [41, 85] on icon "button" at bounding box center [44, 87] width 7 height 7
click at [151, 87] on span at bounding box center [153, 86] width 5 height 5
click at [43, 88] on icon "button" at bounding box center [44, 87] width 7 height 7
type input "92"
click at [469, 145] on input at bounding box center [455, 139] width 83 height 13
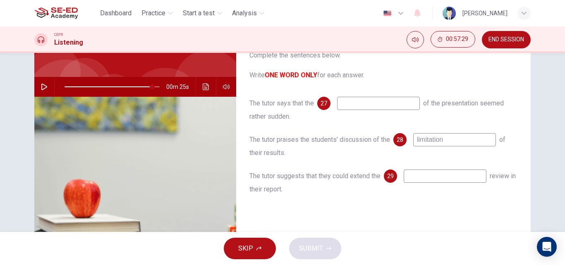
type input "limitations"
type input "92"
type input "limitations"
click at [150, 86] on span at bounding box center [152, 86] width 5 height 5
click at [41, 87] on icon "button" at bounding box center [44, 87] width 7 height 7
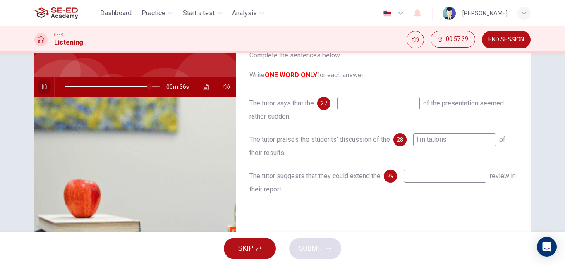
click at [43, 87] on icon "button" at bounding box center [44, 87] width 7 height 7
click at [42, 88] on icon "button" at bounding box center [44, 87] width 7 height 7
click at [142, 87] on span at bounding box center [144, 86] width 5 height 5
click at [148, 87] on span at bounding box center [150, 86] width 5 height 5
click at [44, 88] on icon "button" at bounding box center [44, 87] width 7 height 7
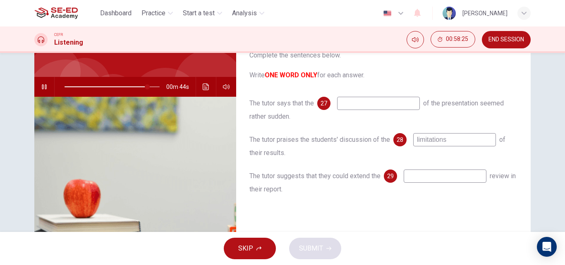
type input "87"
click at [352, 101] on input at bounding box center [378, 103] width 83 height 13
type input "r"
type input "ending"
click at [44, 87] on icon "button" at bounding box center [44, 87] width 7 height 7
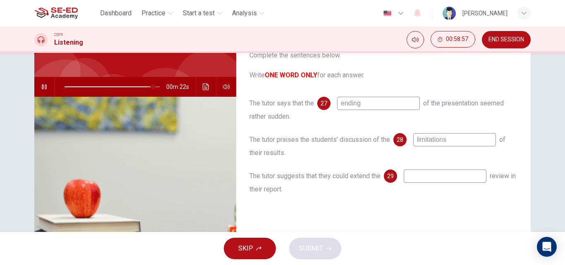
click at [151, 85] on span at bounding box center [153, 86] width 5 height 5
click at [154, 86] on span at bounding box center [155, 86] width 5 height 5
click at [38, 92] on button "button" at bounding box center [44, 87] width 13 height 20
click at [445, 181] on input at bounding box center [445, 176] width 83 height 13
type input "97"
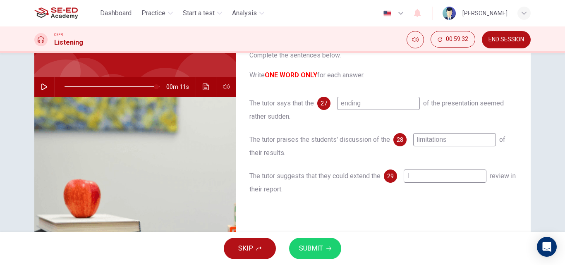
type input "li"
type input "97"
type input "litu"
type input "97"
type input "litur"
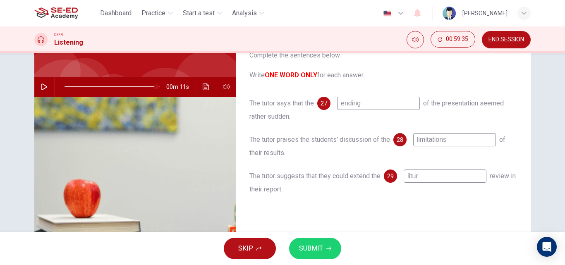
type input "97"
type input "litura"
type input "97"
type input "lituratu"
type input "97"
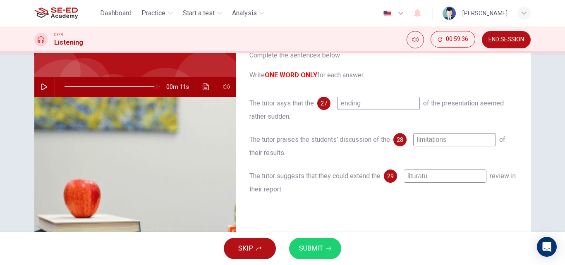
type input "lituratur"
type input "97"
type input "liturature"
click at [417, 180] on input "liturature" at bounding box center [445, 176] width 83 height 13
type input "97"
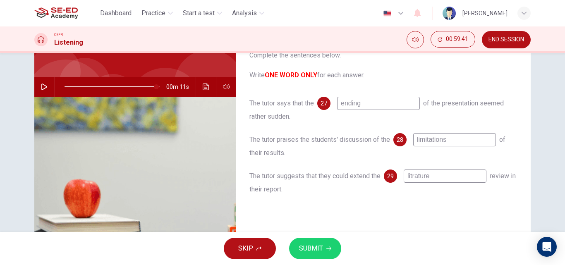
type input "literature"
type input "97"
type input "literature"
type input "97"
type input "literature"
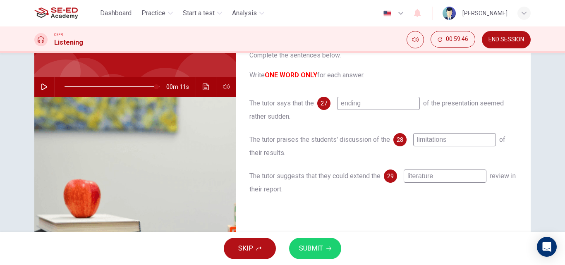
click at [300, 246] on span "SUBMIT" at bounding box center [311, 249] width 24 height 12
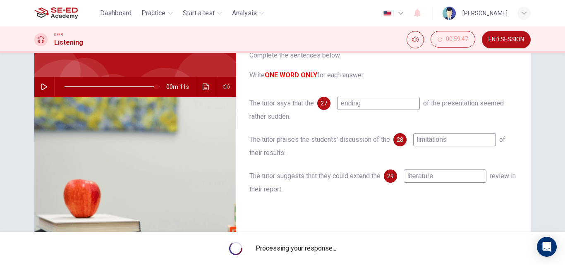
type input "97"
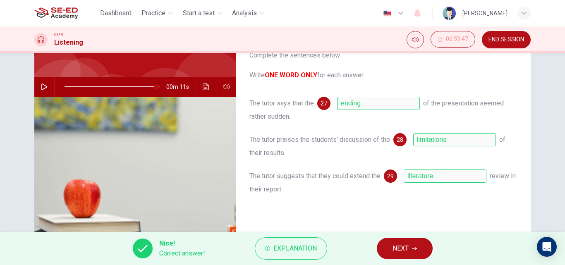
click at [421, 245] on button "NEXT" at bounding box center [405, 249] width 56 height 22
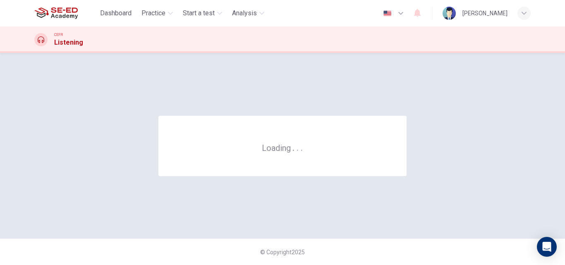
scroll to position [0, 0]
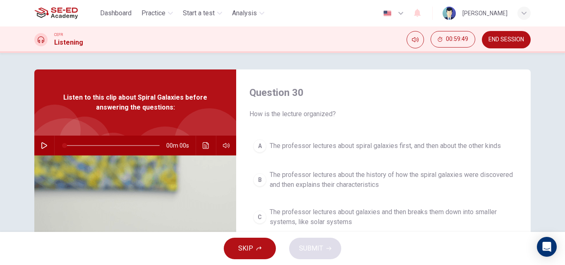
click at [507, 41] on span "END SESSION" at bounding box center [507, 39] width 36 height 7
